Goal: Transaction & Acquisition: Purchase product/service

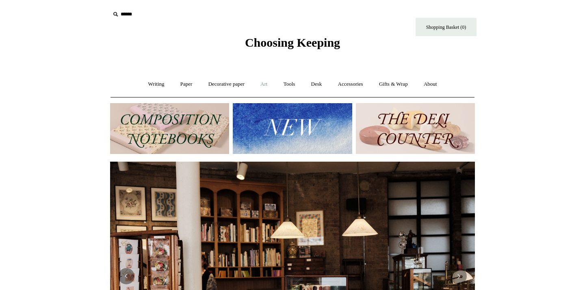
click at [264, 86] on link "Art +" at bounding box center [264, 85] width 22 height 22
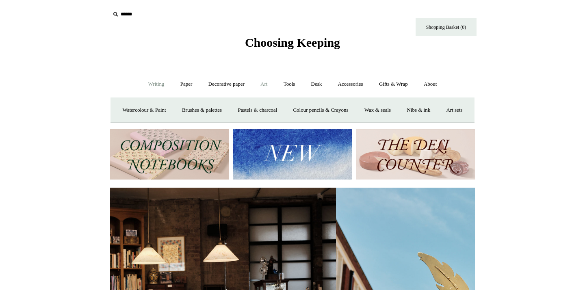
click at [158, 86] on link "Writing +" at bounding box center [156, 85] width 31 height 22
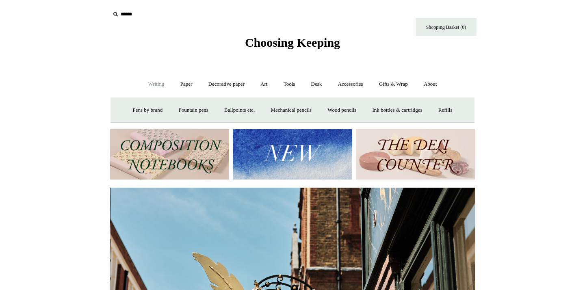
scroll to position [0, 365]
click at [183, 83] on link "Paper +" at bounding box center [186, 85] width 27 height 22
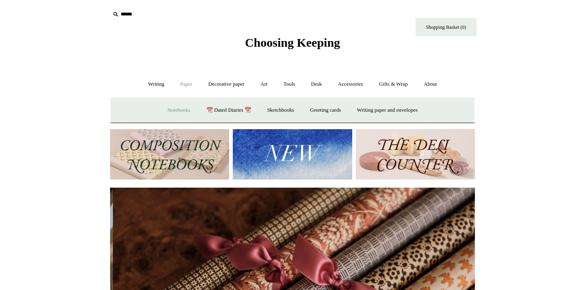
scroll to position [0, 729]
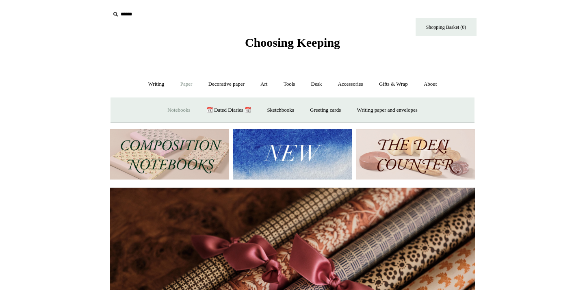
click at [177, 107] on link "Notebooks +" at bounding box center [178, 110] width 37 height 22
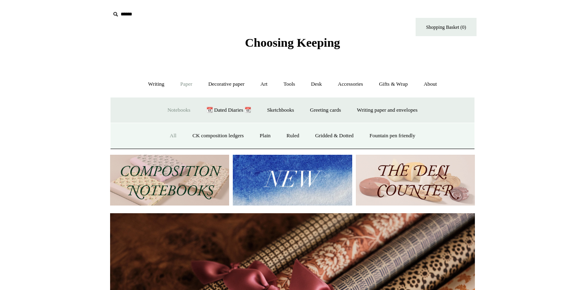
click at [167, 134] on link "All" at bounding box center [173, 136] width 22 height 22
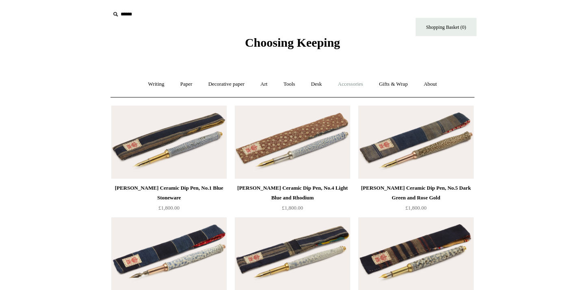
click at [360, 86] on link "Accessories +" at bounding box center [351, 85] width 40 height 22
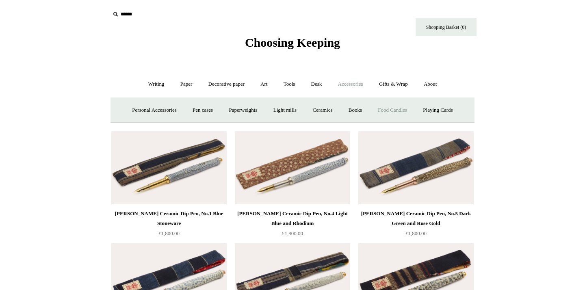
click at [393, 108] on link "Food Candles" at bounding box center [392, 110] width 44 height 22
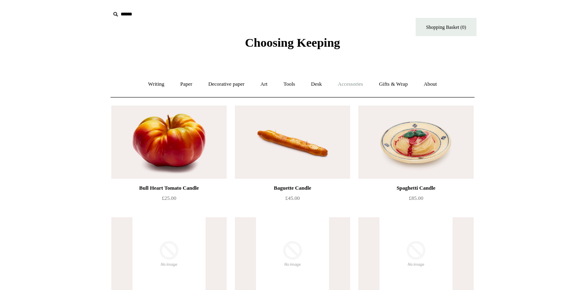
click at [353, 89] on link "Accessories +" at bounding box center [351, 85] width 40 height 22
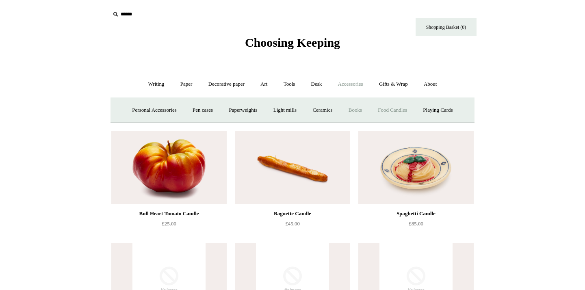
click at [363, 109] on link "Books" at bounding box center [355, 110] width 28 height 22
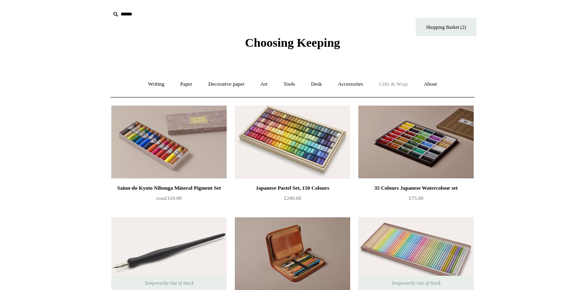
click at [397, 87] on link "Gifts & Wrap +" at bounding box center [393, 85] width 43 height 22
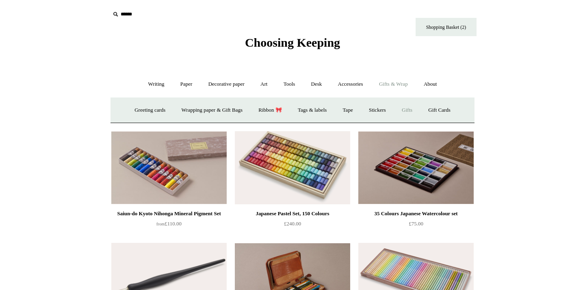
click at [418, 106] on link "Gifts +" at bounding box center [406, 110] width 25 height 22
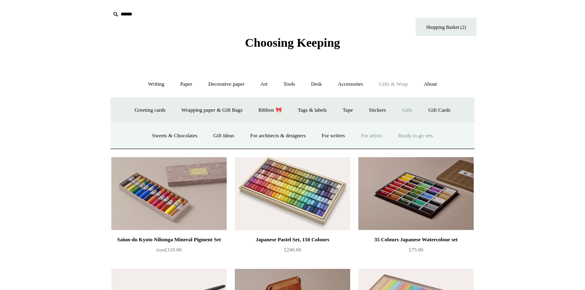
click at [423, 135] on link "Ready to go sets" at bounding box center [416, 136] width 50 height 22
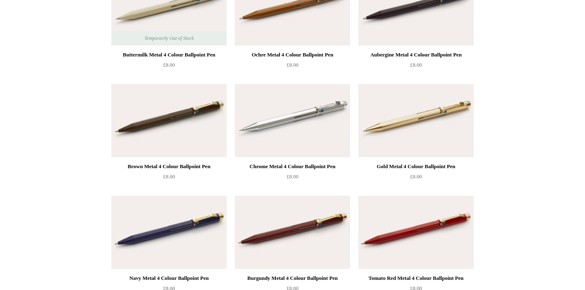
scroll to position [134, 0]
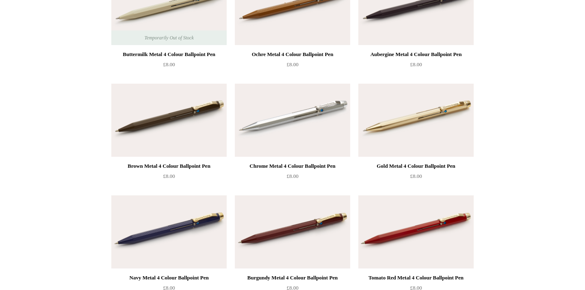
click at [288, 125] on img at bounding box center [292, 120] width 115 height 73
click at [159, 143] on img at bounding box center [168, 120] width 115 height 73
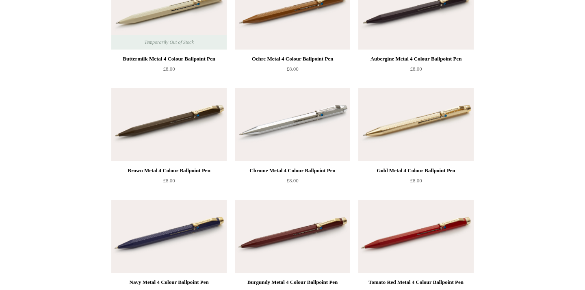
scroll to position [251, 0]
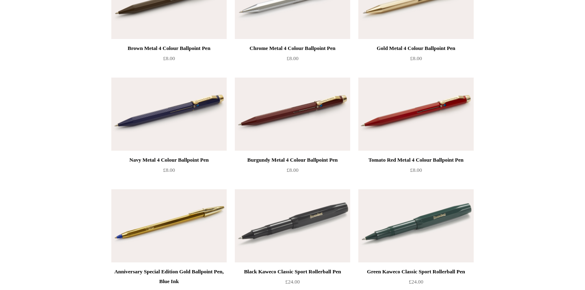
click at [409, 110] on img at bounding box center [415, 114] width 115 height 73
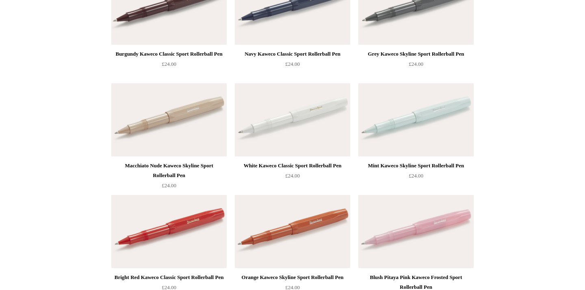
scroll to position [596, 0]
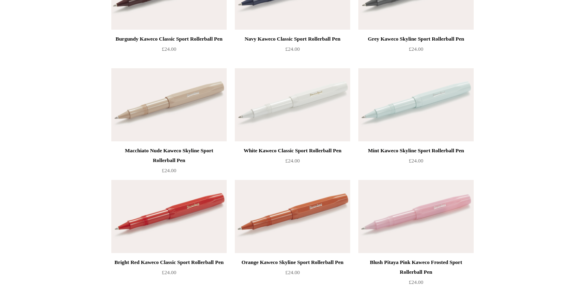
click at [285, 113] on img at bounding box center [292, 104] width 115 height 73
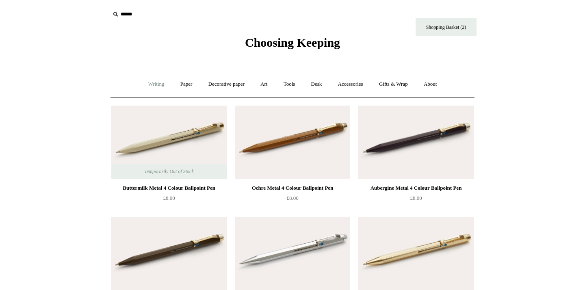
scroll to position [0, 0]
click at [154, 84] on link "Writing +" at bounding box center [156, 85] width 31 height 22
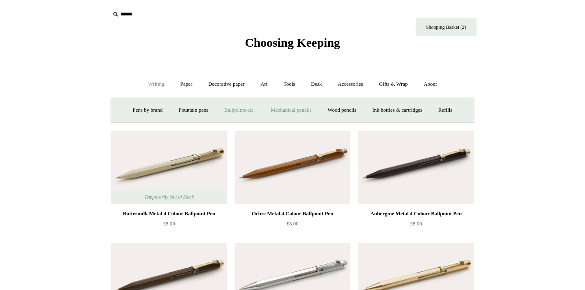
click at [298, 107] on link "Mechanical pencils +" at bounding box center [291, 110] width 56 height 22
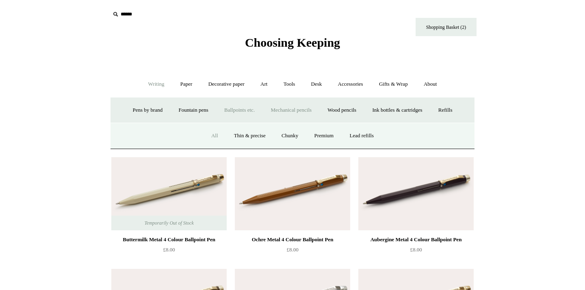
click at [214, 136] on link "All" at bounding box center [215, 136] width 22 height 22
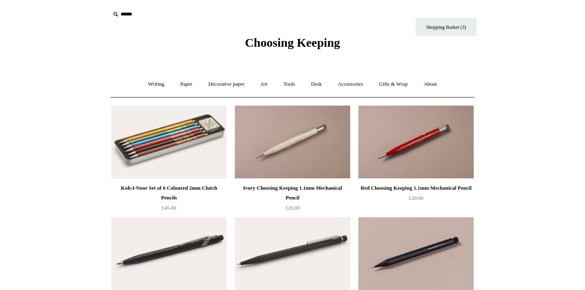
click at [151, 143] on img at bounding box center [168, 142] width 115 height 73
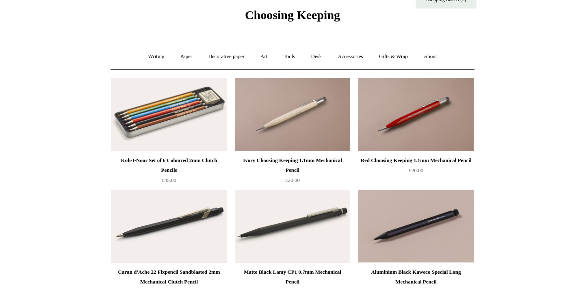
scroll to position [30, 0]
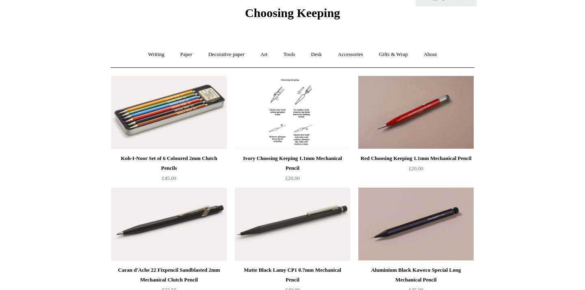
click at [311, 138] on img at bounding box center [292, 112] width 115 height 73
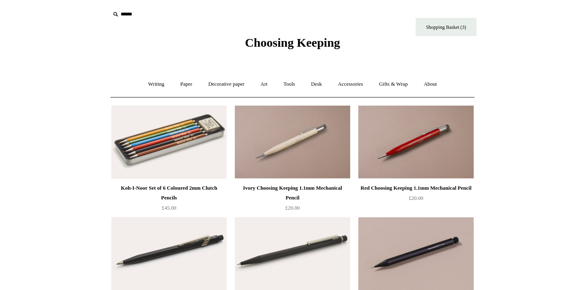
scroll to position [0, 0]
click at [147, 87] on link "Writing +" at bounding box center [156, 85] width 31 height 22
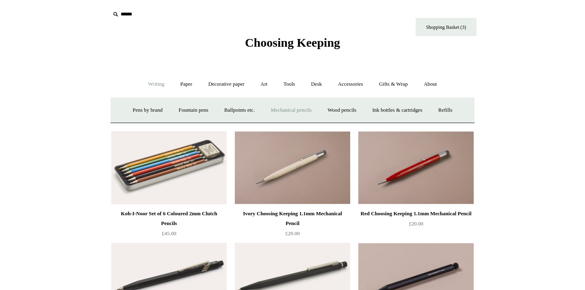
click at [292, 107] on link "Mechanical pencils +" at bounding box center [291, 110] width 56 height 22
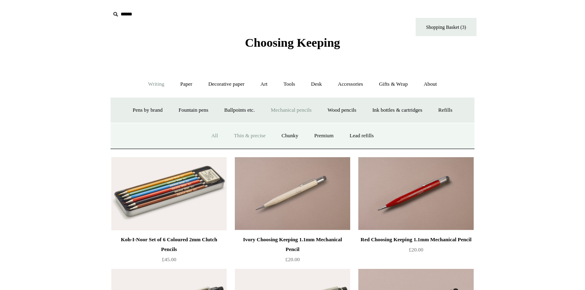
click at [249, 136] on link "Thin & precise" at bounding box center [250, 136] width 46 height 22
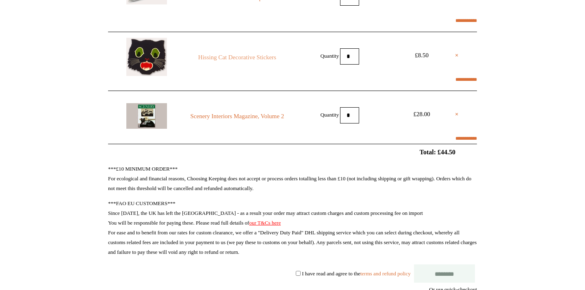
scroll to position [141, 0]
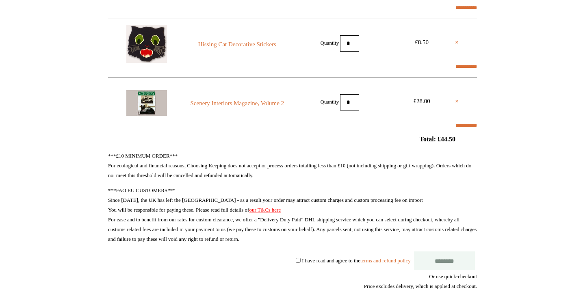
select select "**********"
type input "*****"
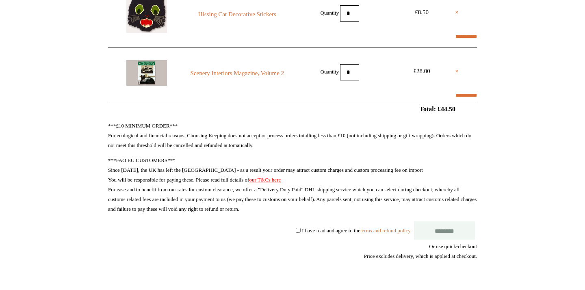
scroll to position [173, 0]
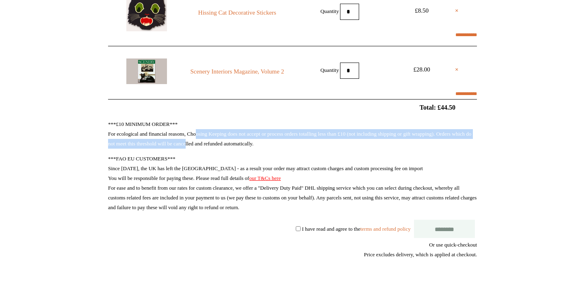
drag, startPoint x: 202, startPoint y: 130, endPoint x: 232, endPoint y: 145, distance: 33.8
click at [232, 145] on p "***£10 MINIMUM ORDER*** For ecological and financial reasons, Choosing Keeping …" at bounding box center [292, 133] width 369 height 29
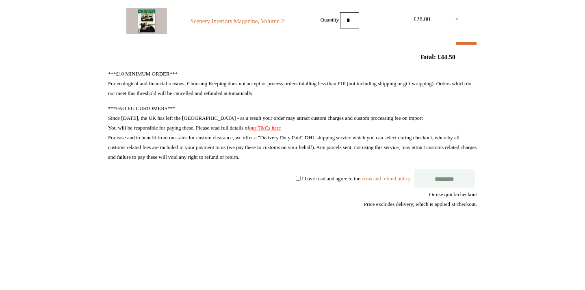
click at [232, 145] on p "***FAO EU CUSTOMERS*** Since [DATE], the UK has left the EU - as a result your …" at bounding box center [292, 133] width 369 height 58
click at [306, 179] on label "I have read and agree to the terms and refund policy" at bounding box center [356, 178] width 108 height 6
click at [428, 173] on input "********" at bounding box center [444, 178] width 61 height 18
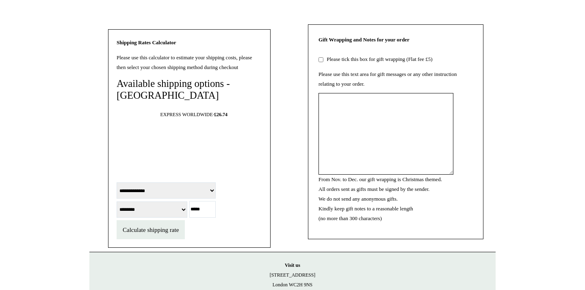
scroll to position [615, 0]
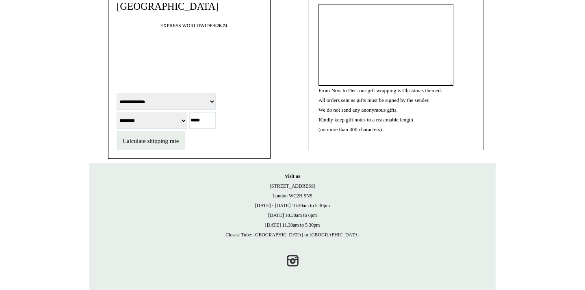
select select "**********"
click at [216, 129] on input "*****" at bounding box center [202, 120] width 26 height 17
type input "*****"
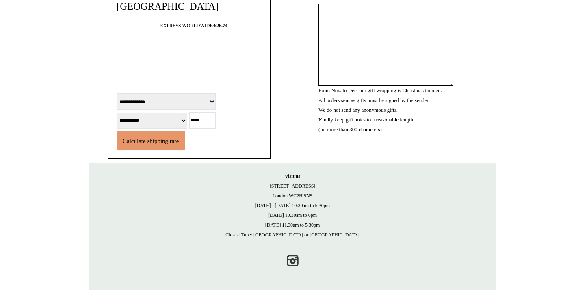
click at [180, 150] on button "Calculate shipping rate" at bounding box center [151, 140] width 68 height 19
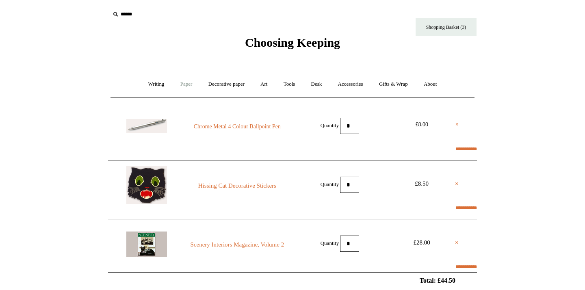
scroll to position [0, 0]
click at [154, 87] on link "Writing +" at bounding box center [156, 85] width 31 height 22
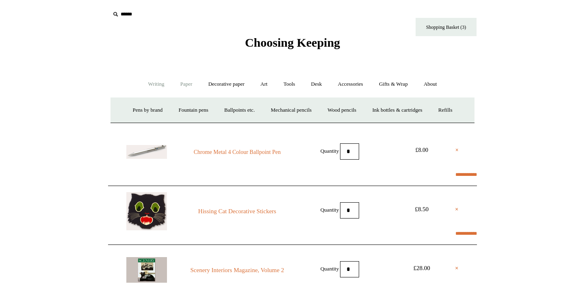
click at [188, 89] on link "Paper +" at bounding box center [186, 85] width 27 height 22
click at [320, 110] on link "Greeting cards +" at bounding box center [325, 110] width 45 height 22
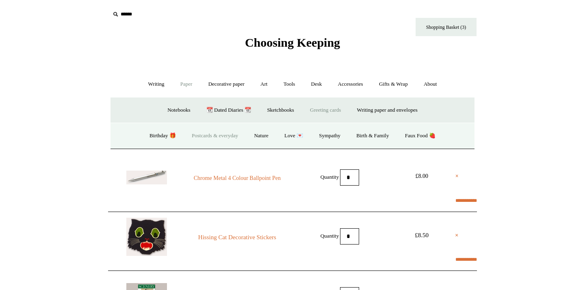
click at [213, 134] on link "Postcards & everyday" at bounding box center [214, 136] width 61 height 22
